Goal: Navigation & Orientation: Find specific page/section

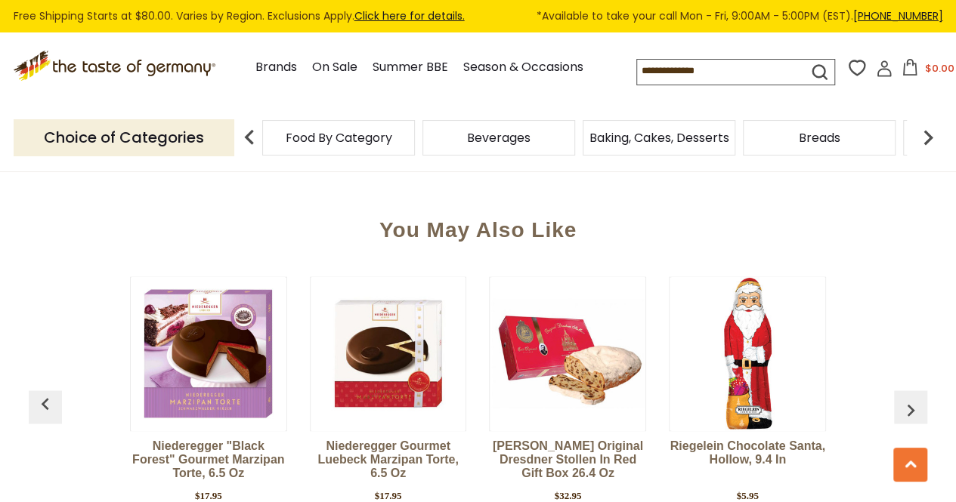
scroll to position [1436, 0]
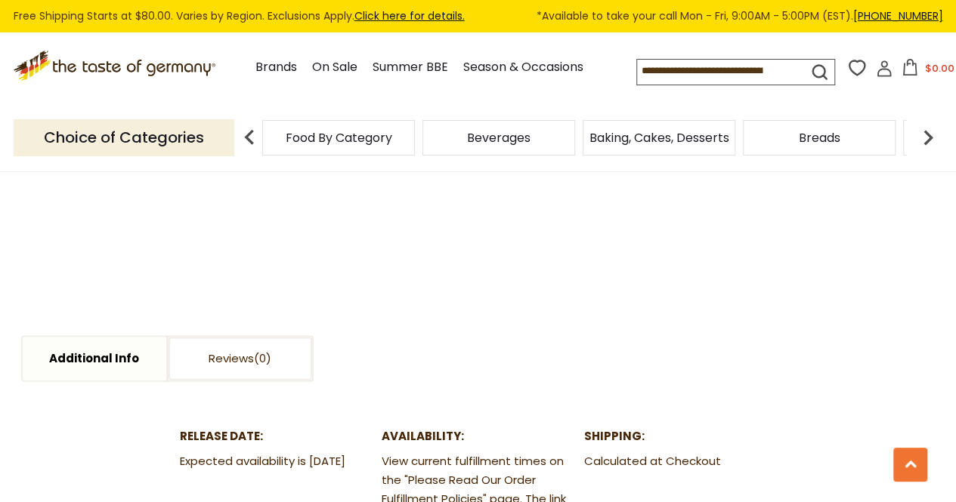
click at [160, 139] on p "Choice of Categories" at bounding box center [124, 137] width 221 height 37
click at [246, 138] on img at bounding box center [249, 137] width 30 height 30
click at [125, 52] on icon ".st0{fill:#EDD300;} .st1{fill:#D33E21;}" at bounding box center [116, 66] width 205 height 31
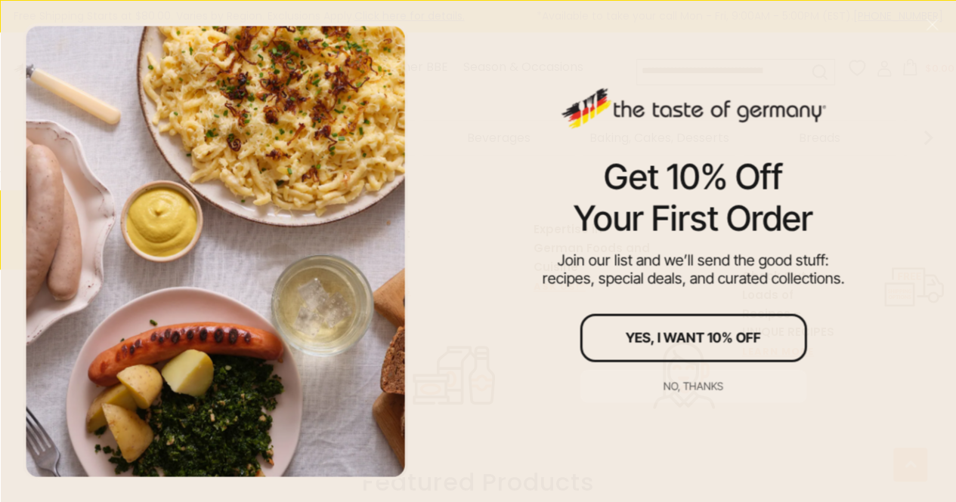
scroll to position [680, 0]
click at [699, 388] on div "No, thanks" at bounding box center [693, 386] width 60 height 11
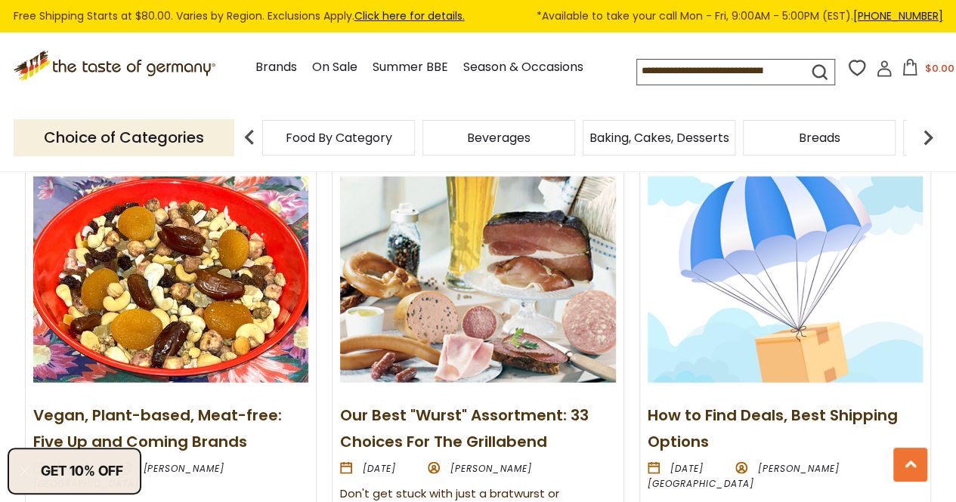
scroll to position [1761, 0]
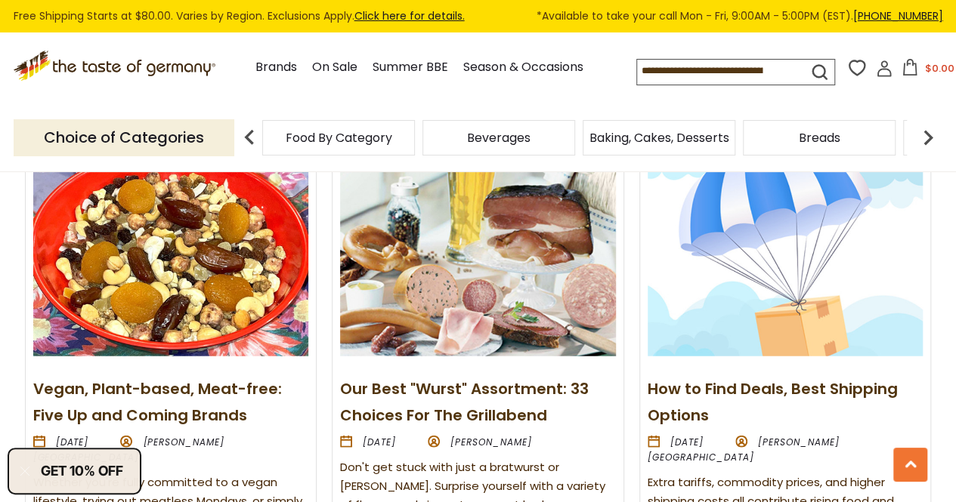
click at [302, 128] on div "Food By Category" at bounding box center [338, 138] width 153 height 36
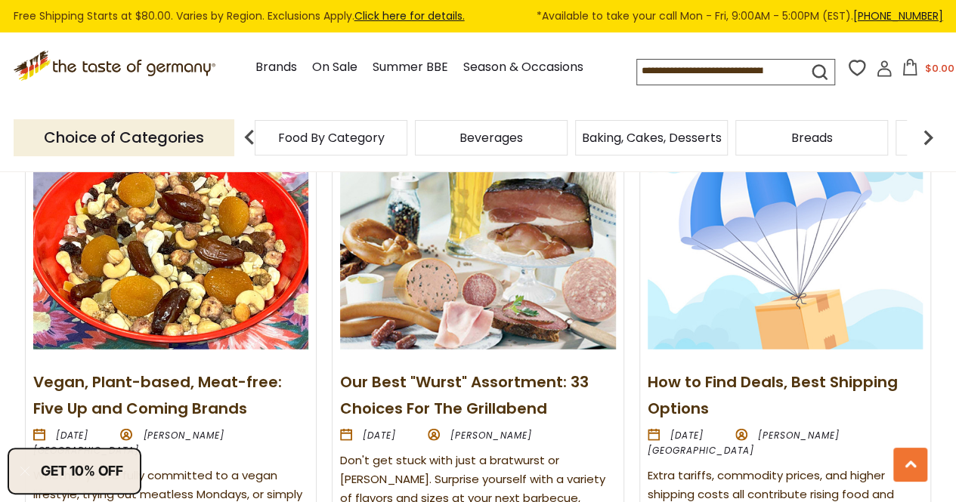
scroll to position [1737, 0]
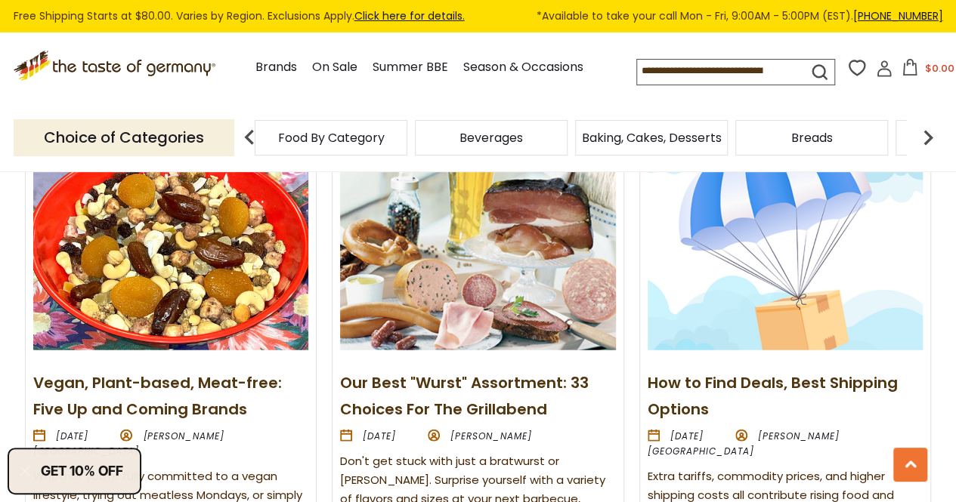
click at [314, 136] on span "Food By Category" at bounding box center [331, 137] width 107 height 11
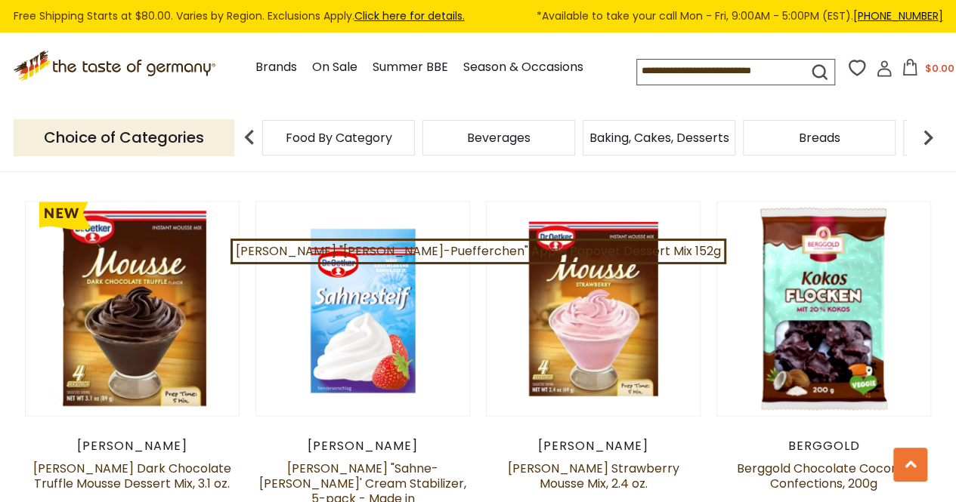
scroll to position [1587, 0]
